Goal: Information Seeking & Learning: Learn about a topic

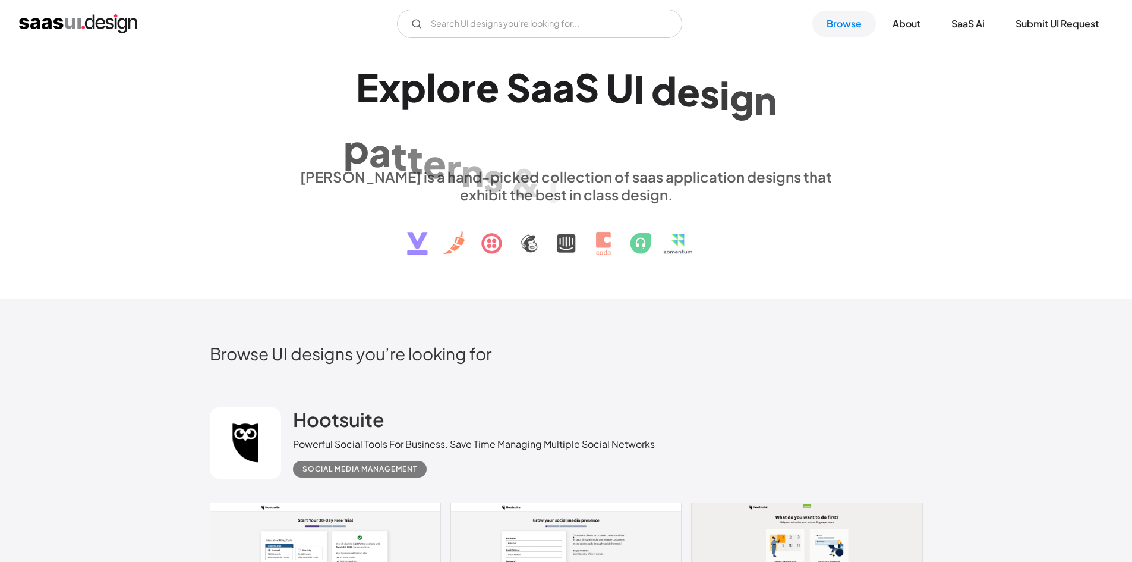
scroll to position [62, 0]
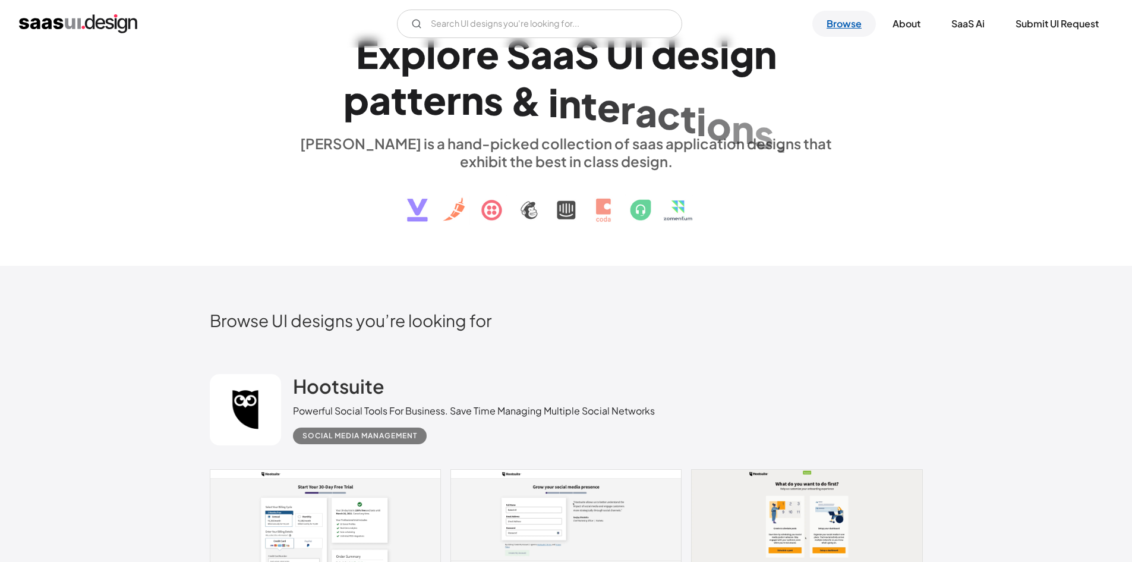
click at [847, 24] on link "Browse" at bounding box center [844, 24] width 64 height 26
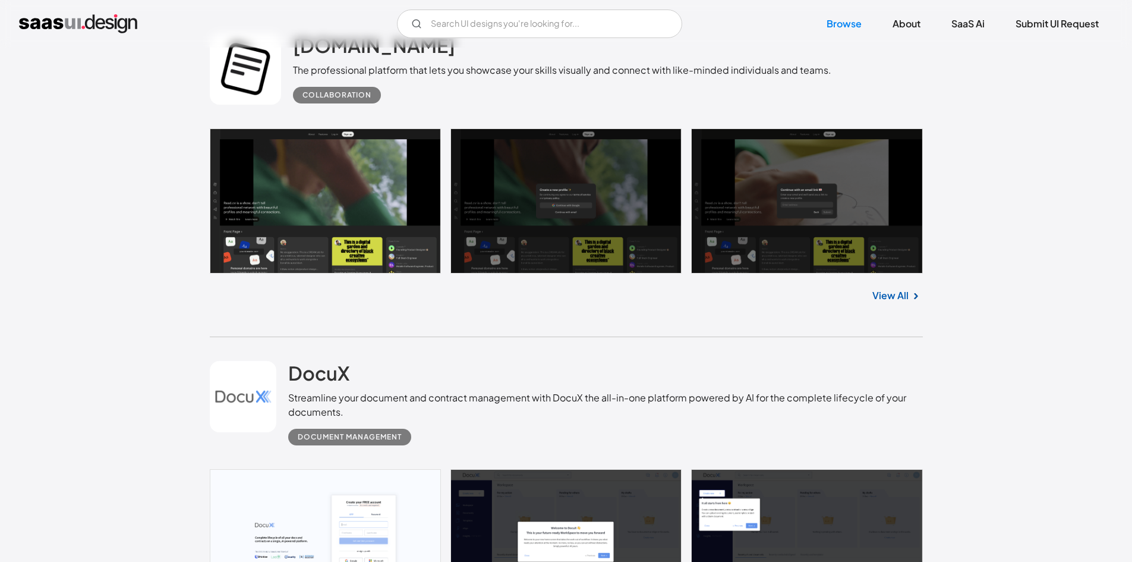
scroll to position [386, 0]
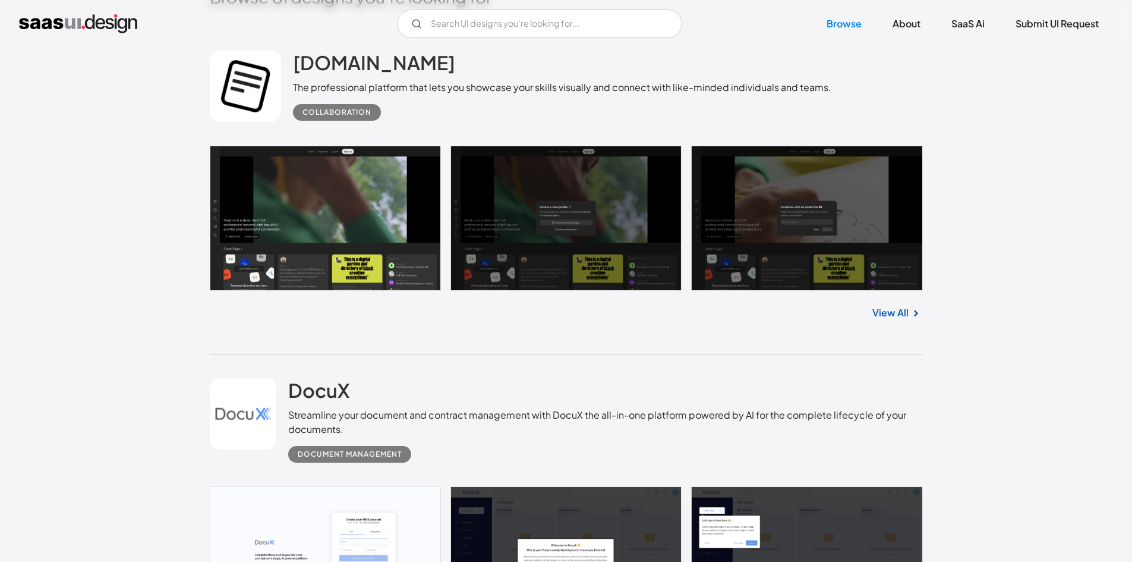
click at [888, 309] on link "View All" at bounding box center [890, 312] width 36 height 14
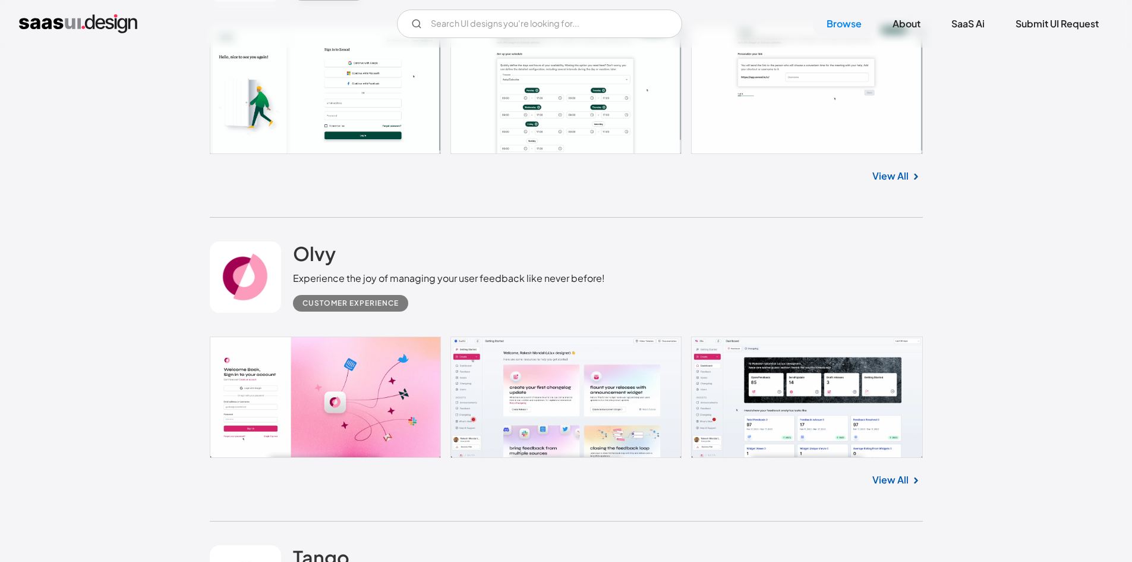
scroll to position [1489, 0]
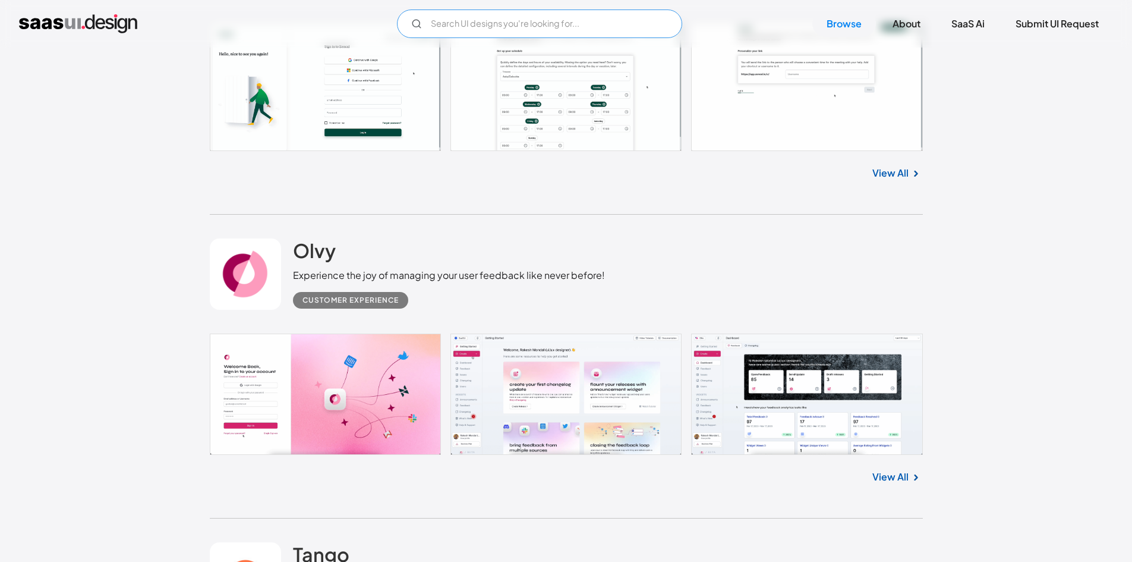
click at [576, 21] on input "Email Form" at bounding box center [539, 24] width 285 height 29
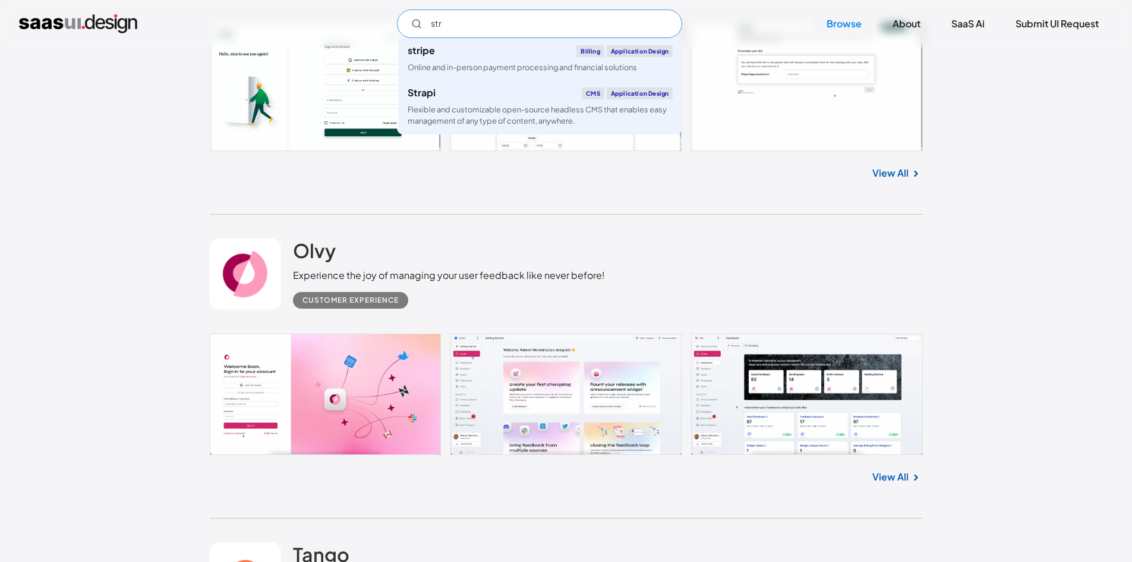
click at [493, 72] on div "Online and in-person payment processing and financial solutions" at bounding box center [522, 67] width 229 height 11
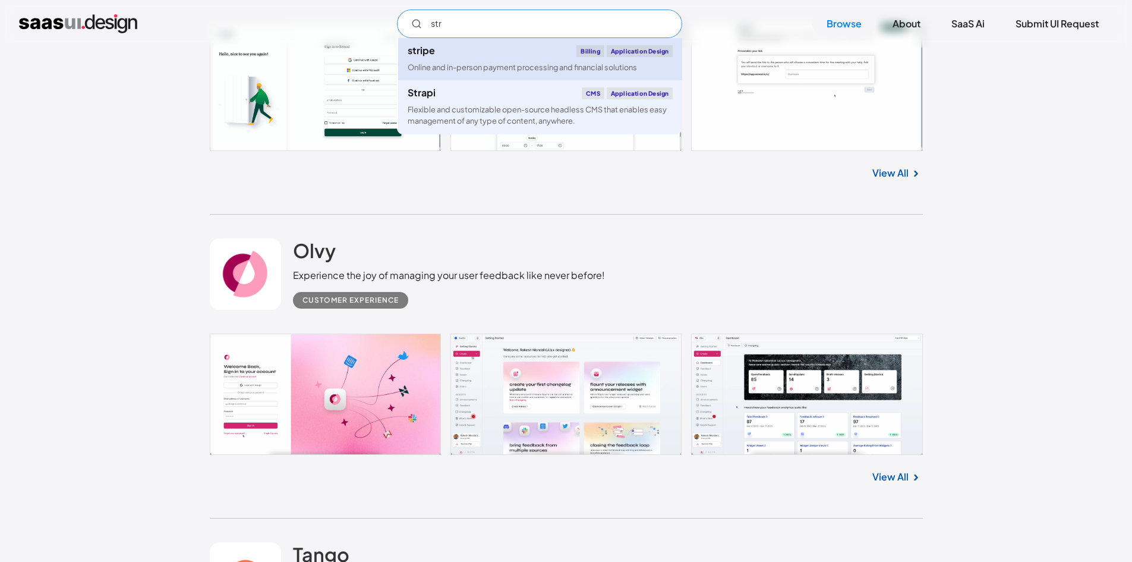
type input "str"
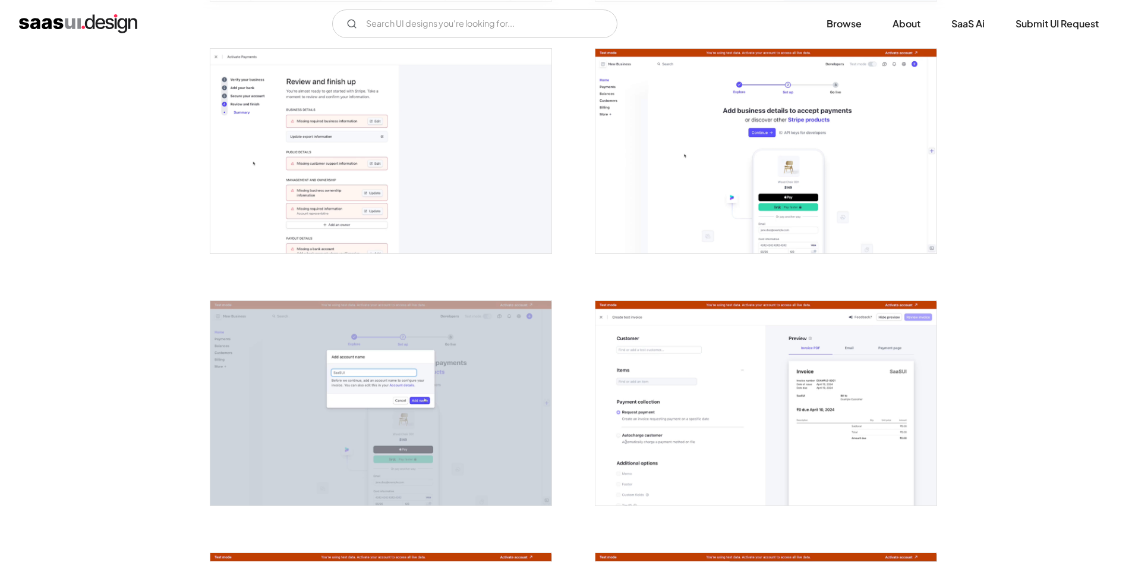
scroll to position [831, 0]
